Goal: Task Accomplishment & Management: Complete application form

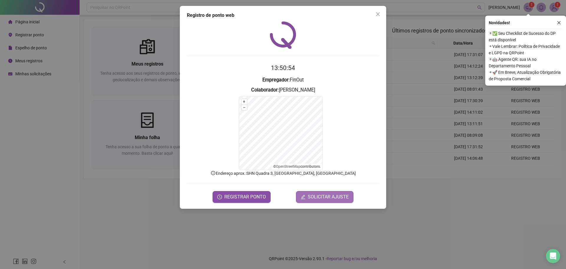
click at [340, 194] on span "SOLICITAR AJUSTE" at bounding box center [328, 196] width 41 height 7
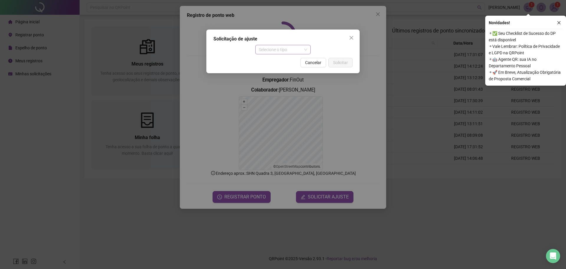
click at [291, 48] on span "Selecione o tipo" at bounding box center [283, 49] width 49 height 9
click at [287, 62] on div "Ajuste manual" at bounding box center [283, 61] width 46 height 6
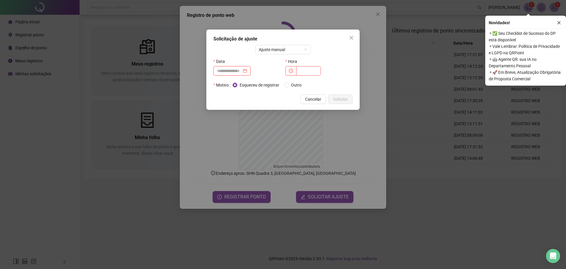
click at [242, 71] on input at bounding box center [229, 71] width 25 height 6
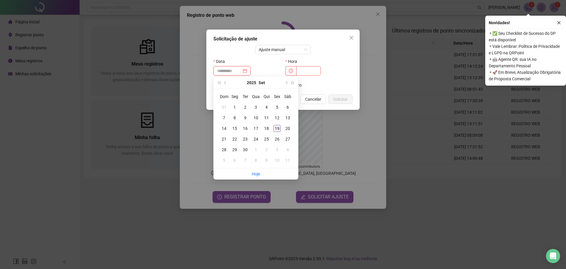
type input "**********"
click at [277, 129] on div "19" at bounding box center [277, 128] width 7 height 7
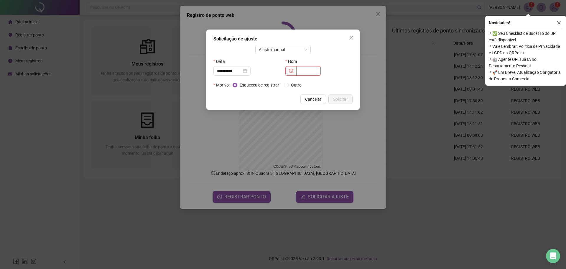
click at [302, 70] on input "text" at bounding box center [308, 70] width 24 height 9
type input "*****"
click at [342, 99] on span "Solicitar" at bounding box center [340, 99] width 15 height 6
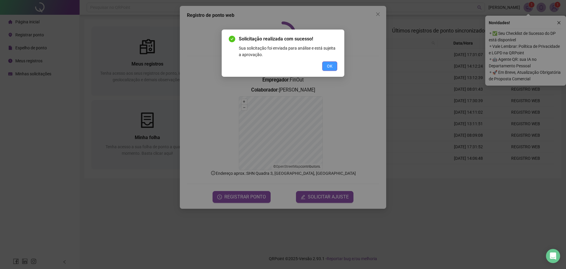
click at [331, 66] on span "OK" at bounding box center [330, 66] width 6 height 6
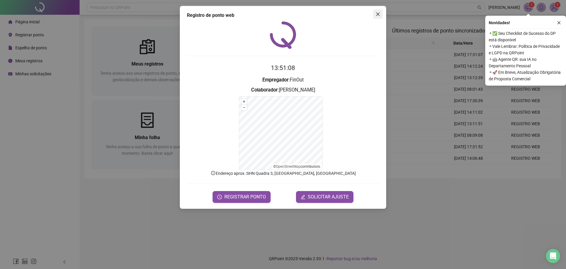
click at [377, 14] on icon "close" at bounding box center [378, 14] width 5 height 5
